Goal: Task Accomplishment & Management: Manage account settings

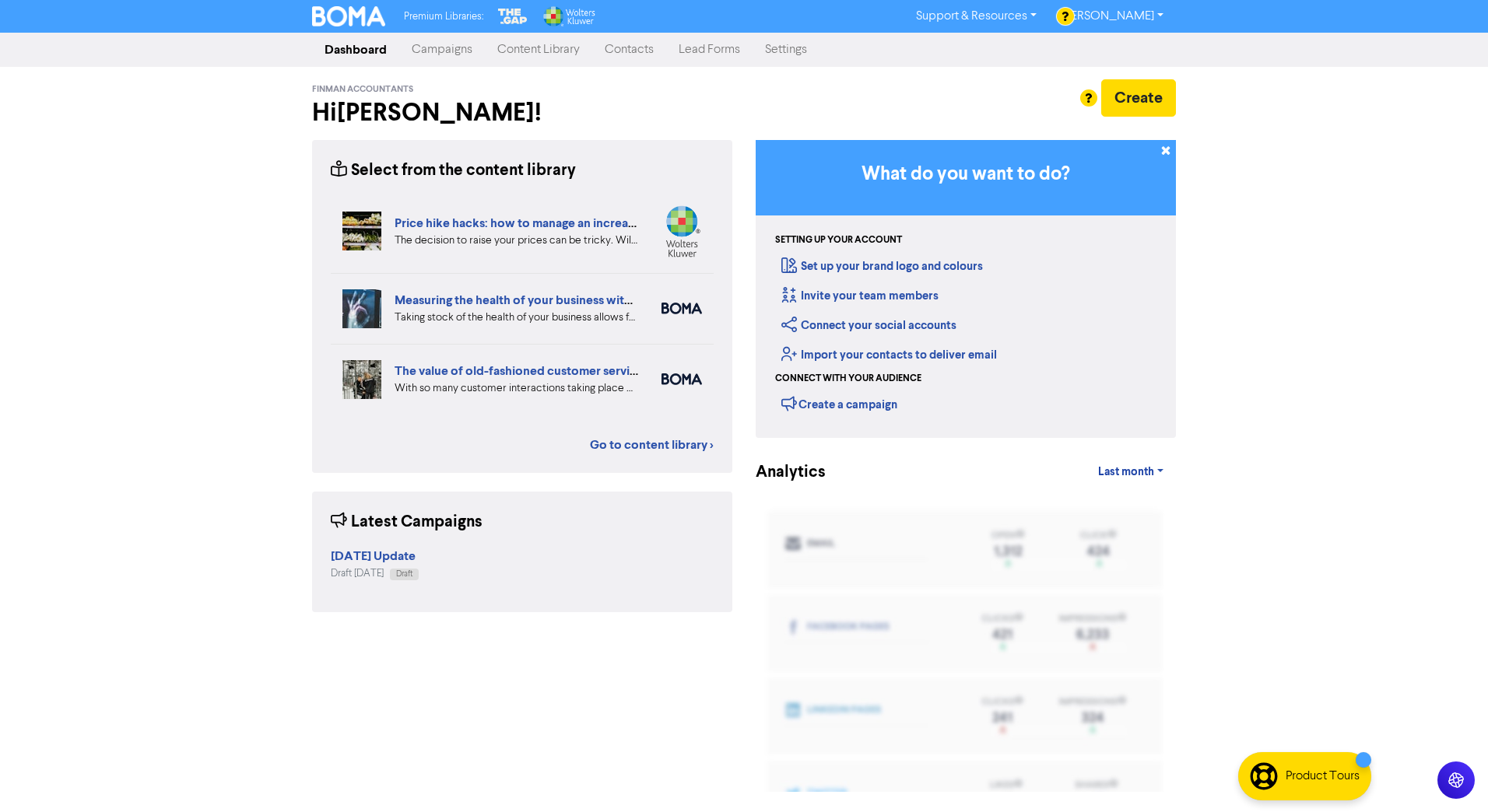
click at [453, 49] on link "Campaigns" at bounding box center [442, 50] width 86 height 31
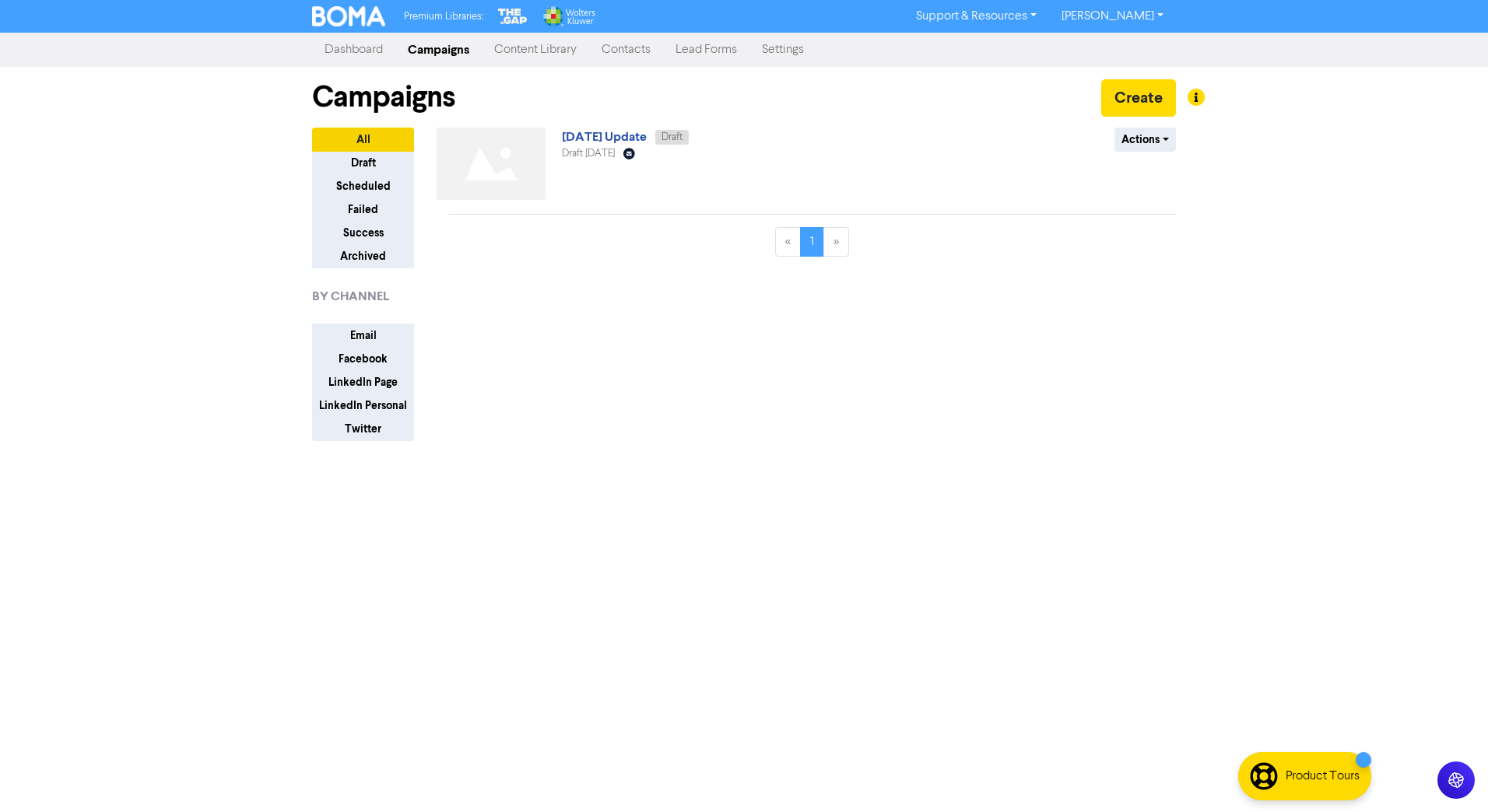
click at [350, 54] on link "Dashboard" at bounding box center [353, 50] width 83 height 31
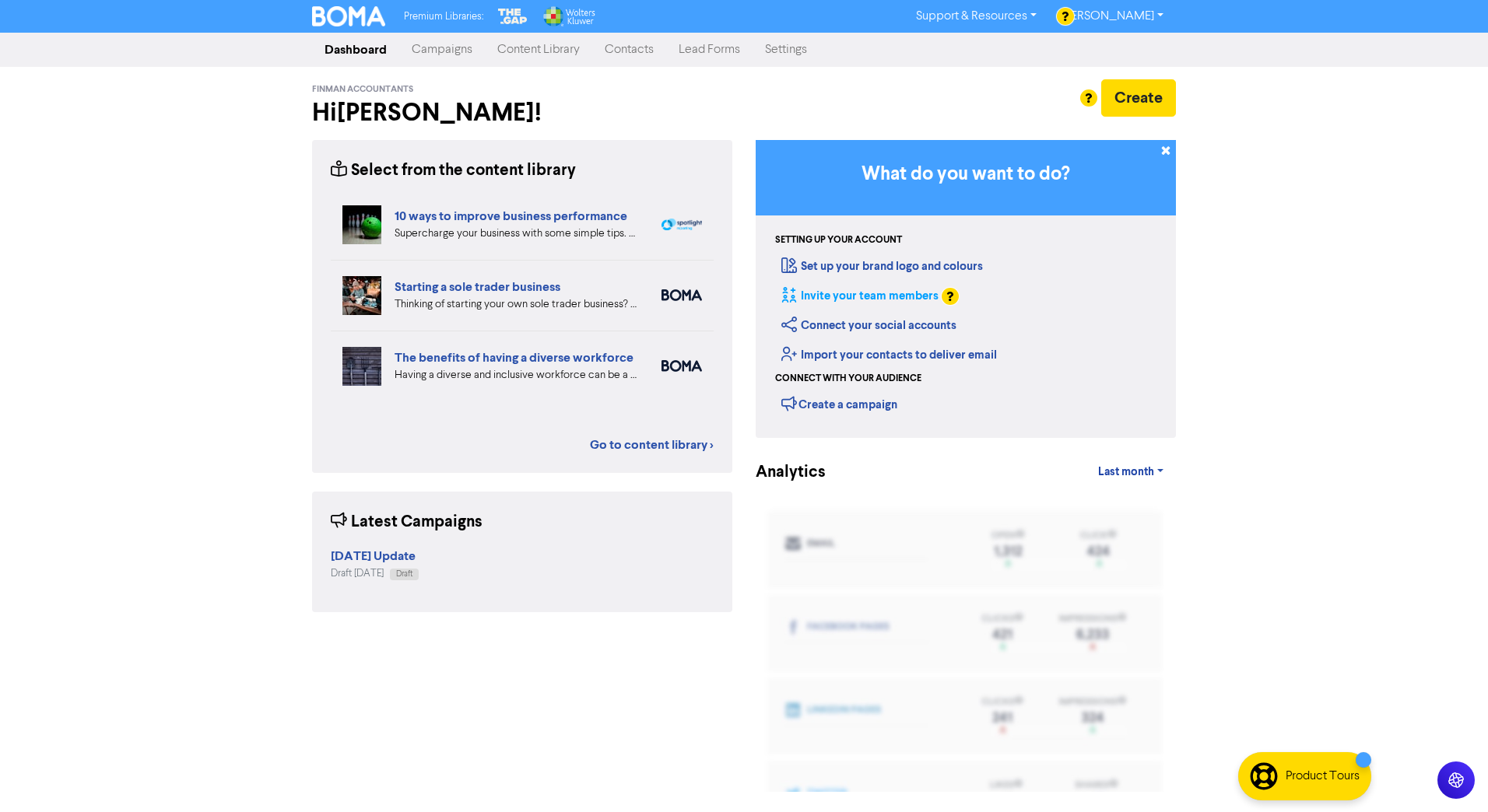
click at [862, 298] on link "Invite your team members" at bounding box center [860, 296] width 157 height 15
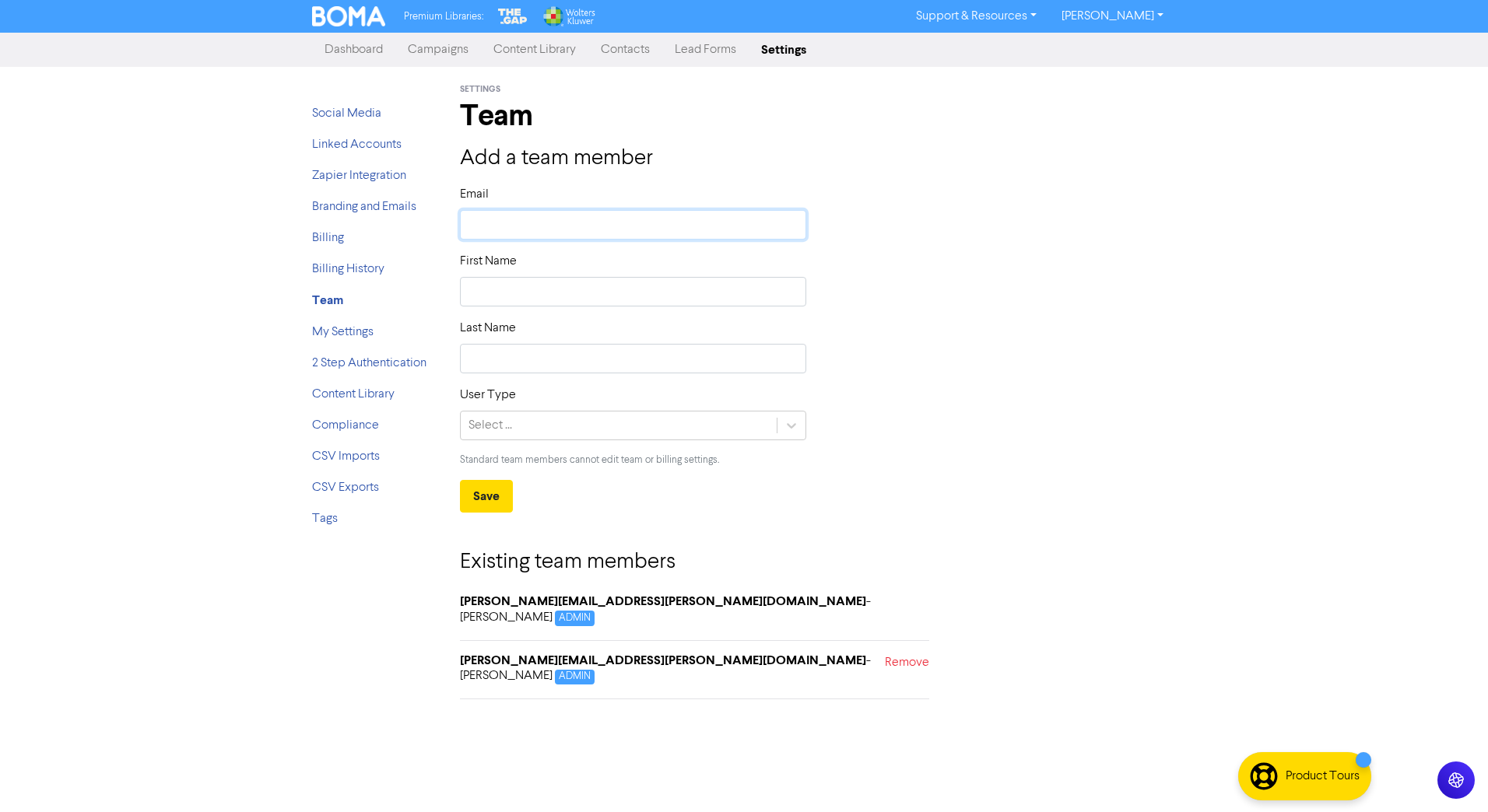
click at [655, 228] on input "text" at bounding box center [633, 225] width 346 height 30
type input "[EMAIL_ADDRESS][DOMAIN_NAME]"
type input "Your"
type input "Team"
click at [549, 289] on input "Your" at bounding box center [633, 292] width 346 height 30
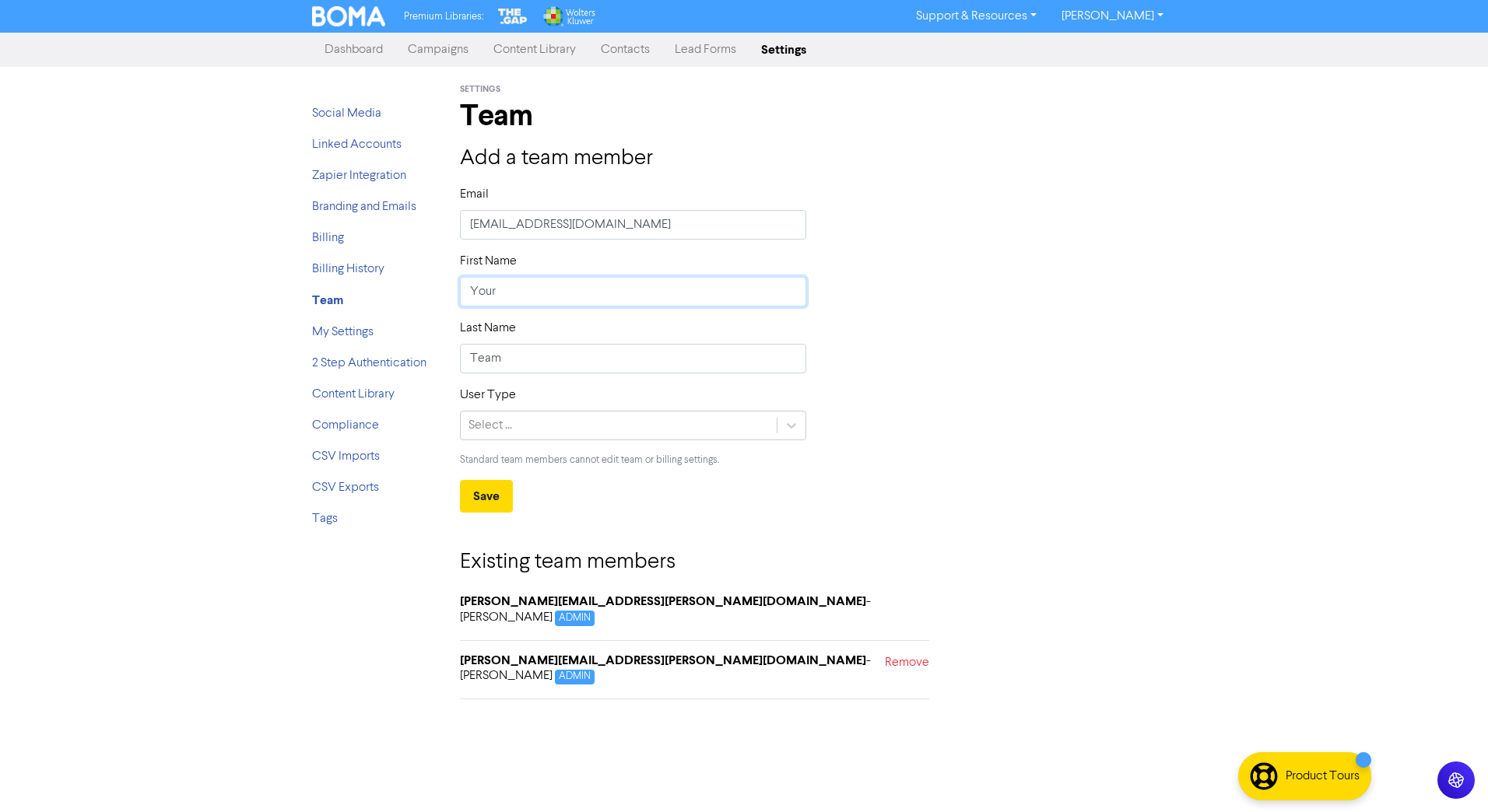
drag, startPoint x: 549, startPoint y: 289, endPoint x: 458, endPoint y: 283, distance: 91.2
click at [458, 283] on div "First Name Your" at bounding box center [633, 285] width 369 height 67
type input "Finman"
click at [843, 307] on div "First Name [PERSON_NAME]" at bounding box center [818, 285] width 739 height 67
click at [793, 426] on icon at bounding box center [791, 425] width 9 height 6
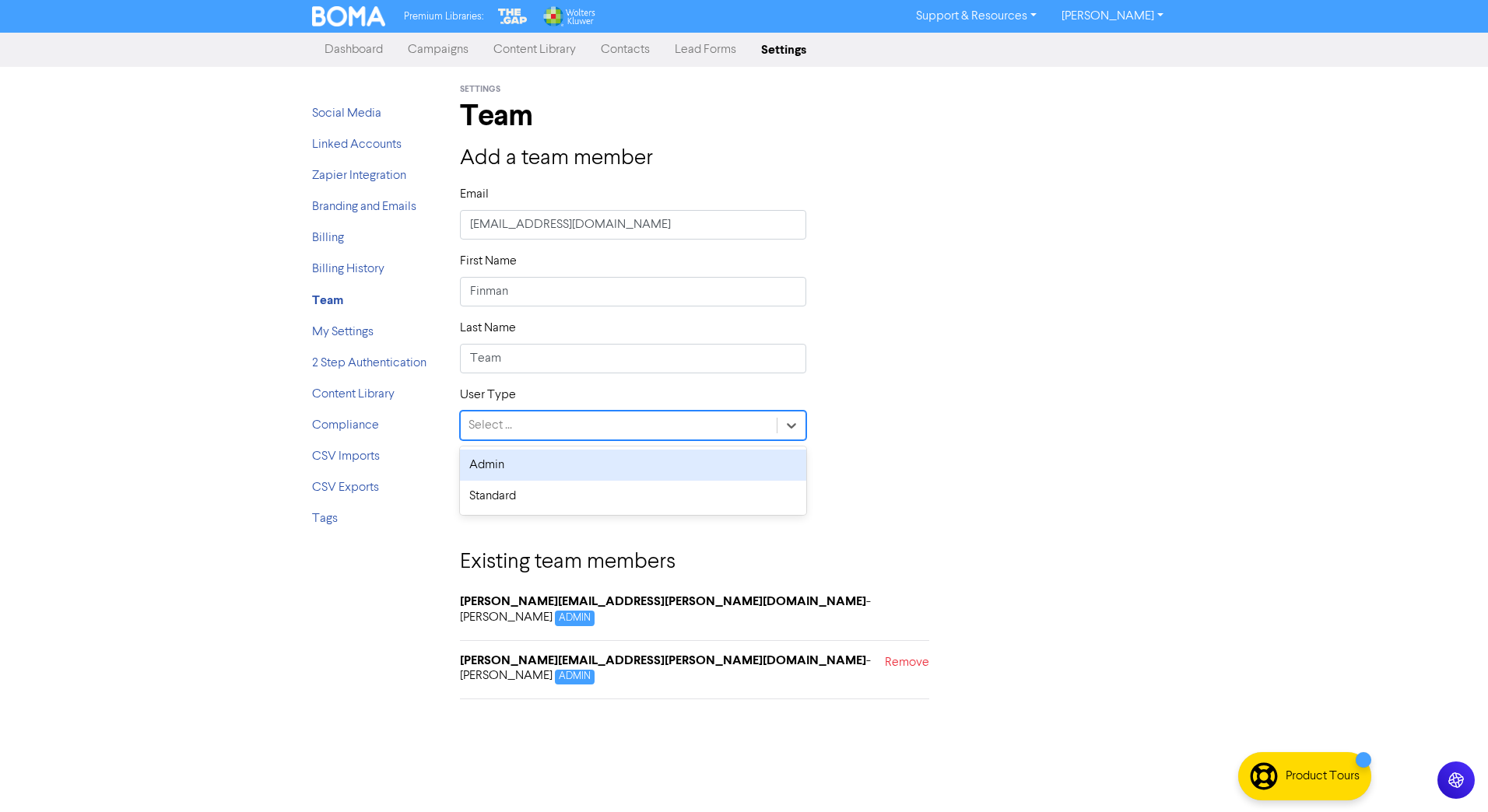
click at [491, 465] on div "Admin" at bounding box center [633, 466] width 346 height 31
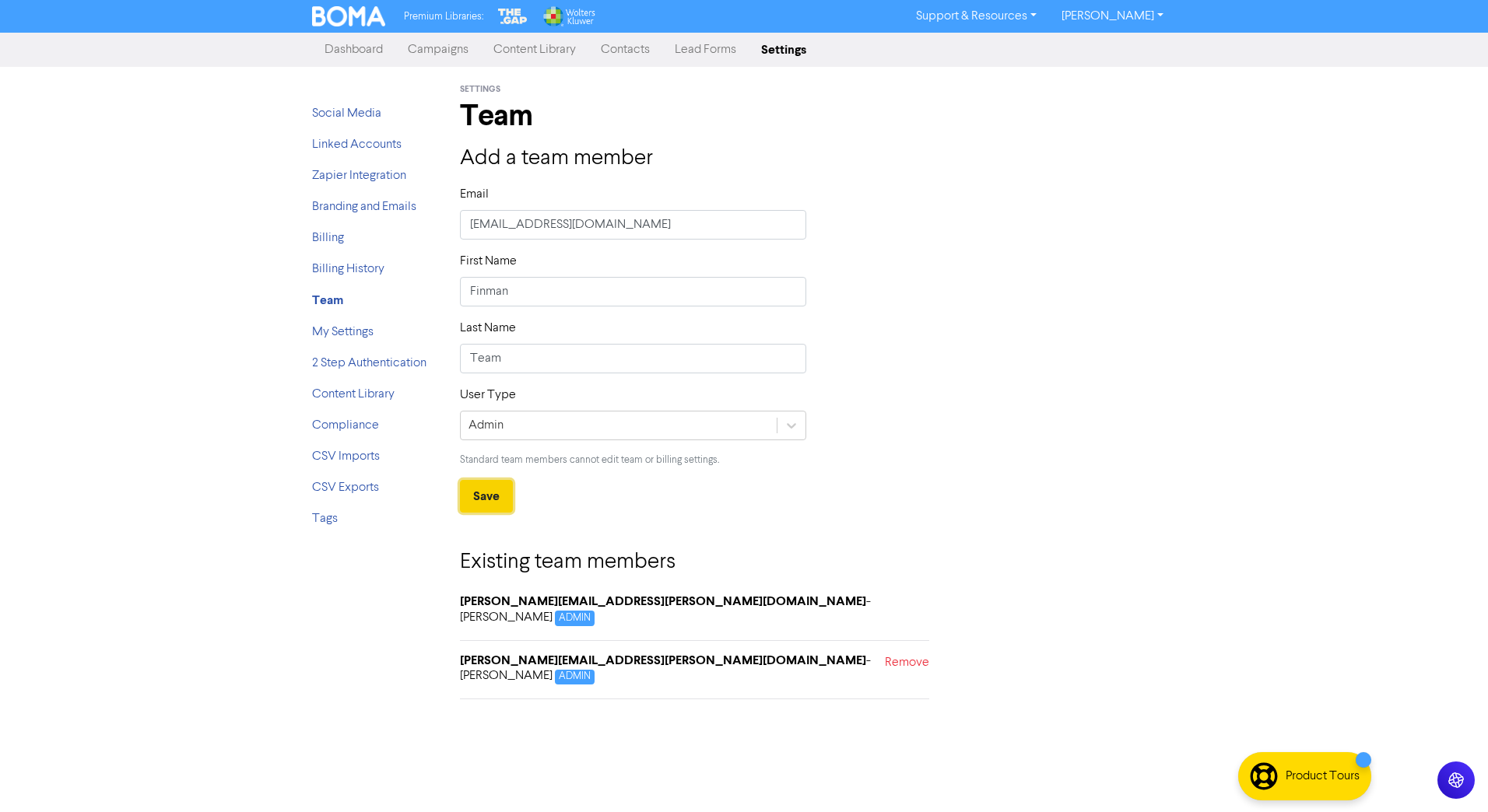
click at [484, 494] on button "Save" at bounding box center [486, 496] width 53 height 33
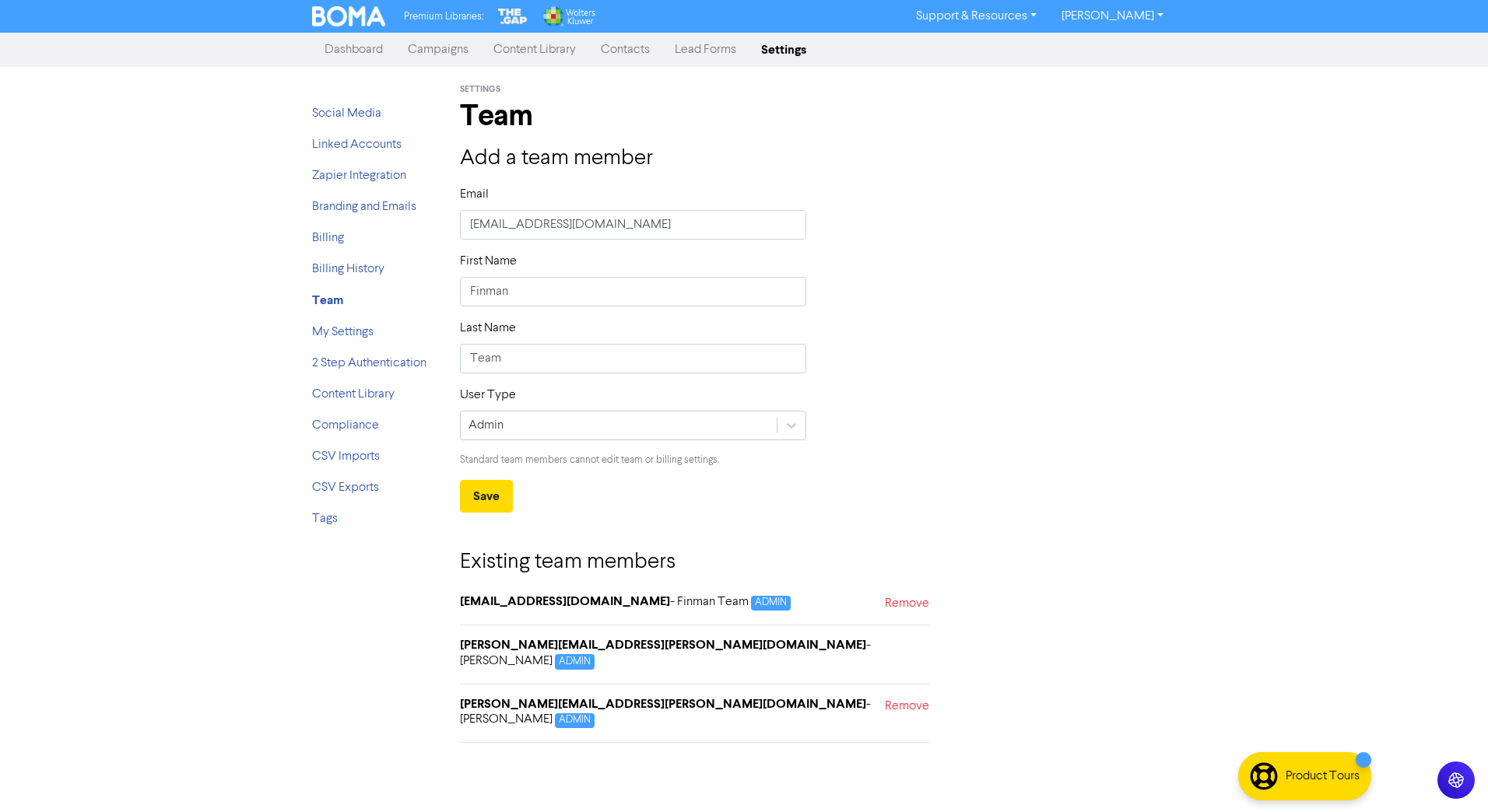
click at [430, 49] on link "Campaigns" at bounding box center [438, 50] width 86 height 31
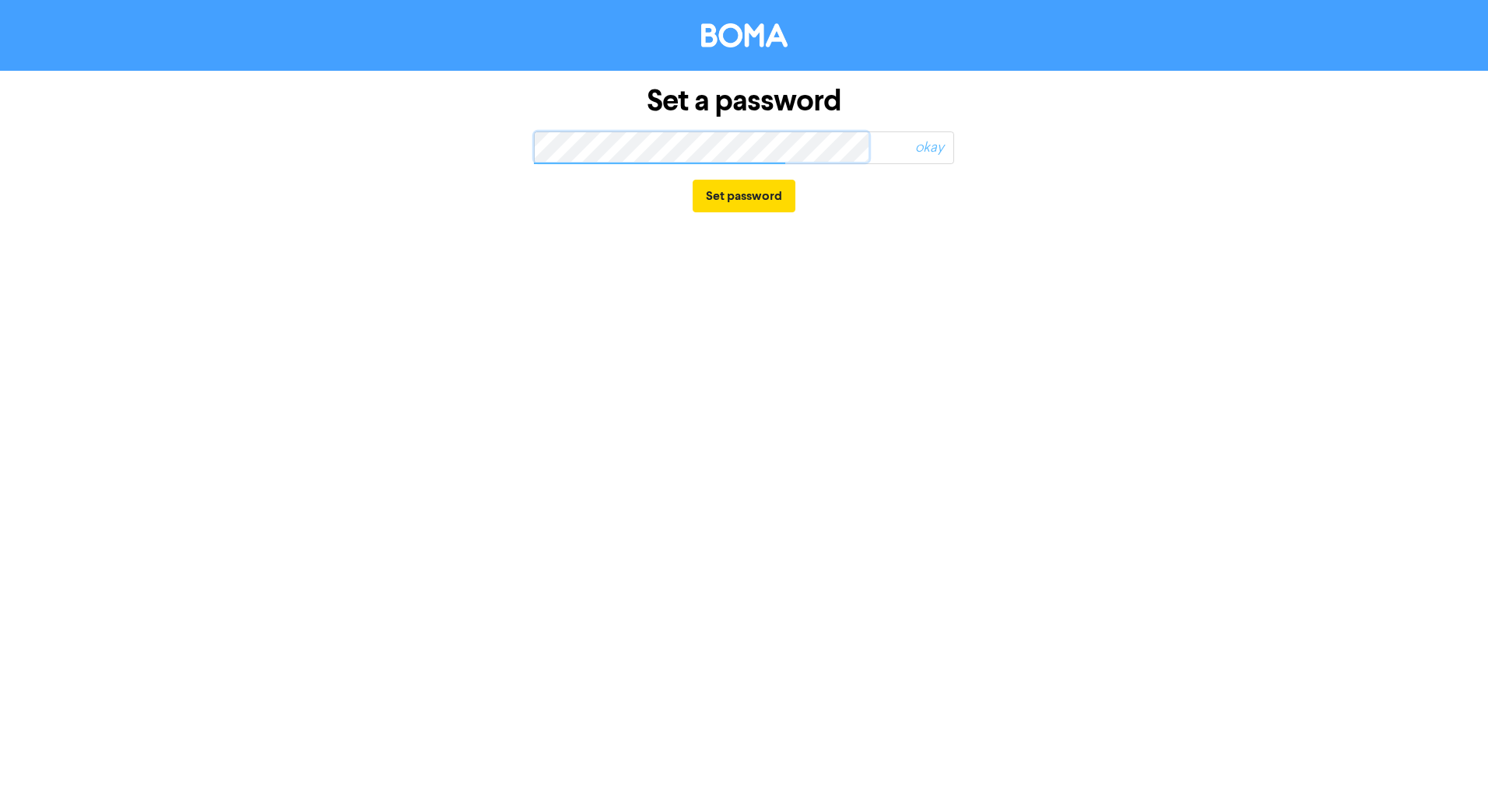
click at [508, 142] on div "Set a password okay Set password" at bounding box center [744, 149] width 887 height 157
click at [745, 203] on button "Set password" at bounding box center [744, 196] width 103 height 33
